Goal: Information Seeking & Learning: Understand process/instructions

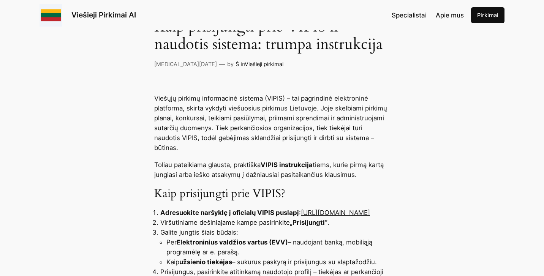
scroll to position [216, 0]
click at [301, 212] on link "https://pirkimai.eviesiejipirkimai.lt" at bounding box center [335, 213] width 69 height 8
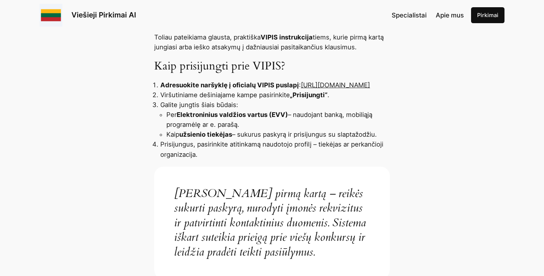
scroll to position [344, 0]
drag, startPoint x: 257, startPoint y: 87, endPoint x: 153, endPoint y: 81, distance: 103.9
copy li "https://pirkimai.eviesiejipirkimai.lt"
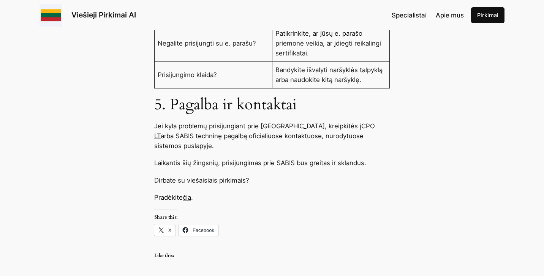
scroll to position [829, 0]
click at [189, 193] on link "čia" at bounding box center [187, 197] width 8 height 8
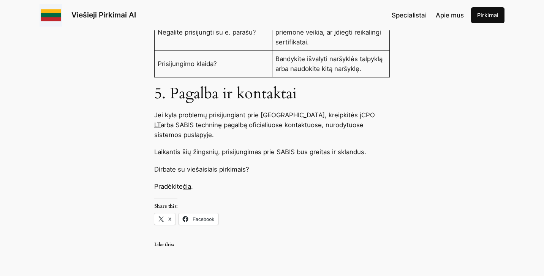
scroll to position [773, 0]
